Goal: Find specific page/section: Find specific page/section

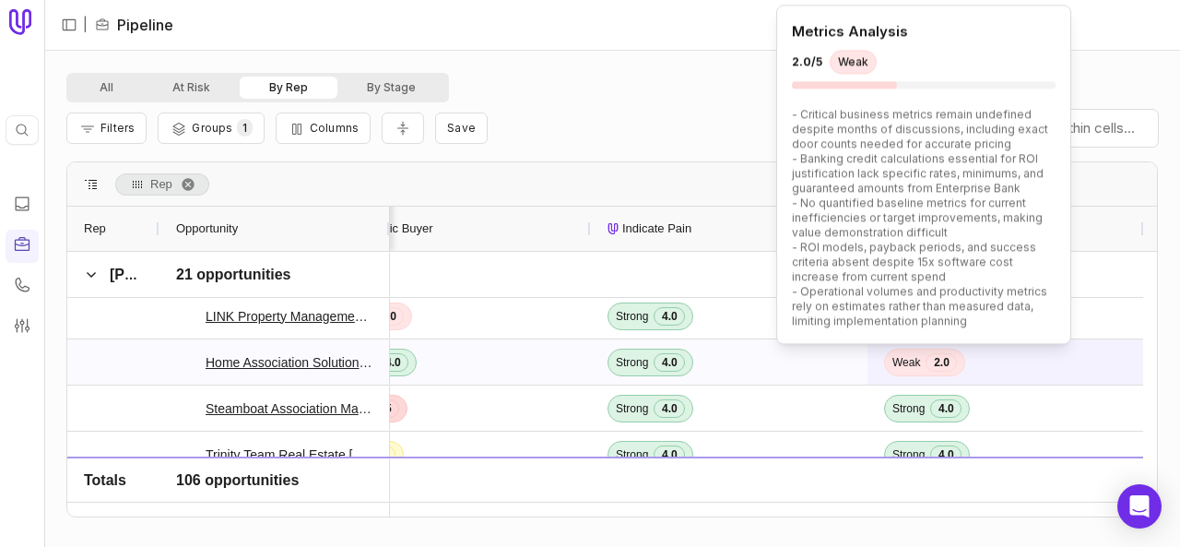
click at [930, 357] on span "2.0" at bounding box center [941, 362] width 31 height 18
